Goal: Information Seeking & Learning: Find specific page/section

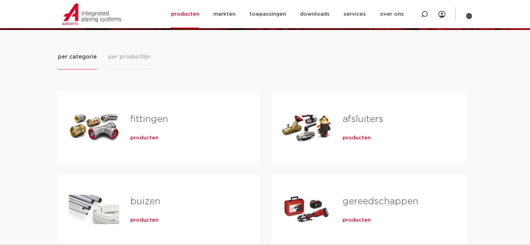
scroll to position [163, 0]
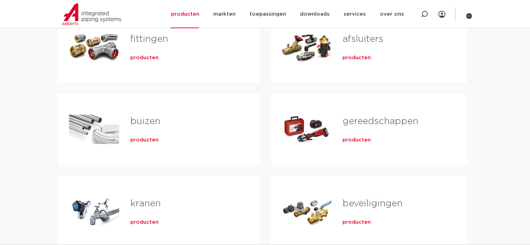
click at [361, 39] on link "afsluiters" at bounding box center [363, 39] width 41 height 9
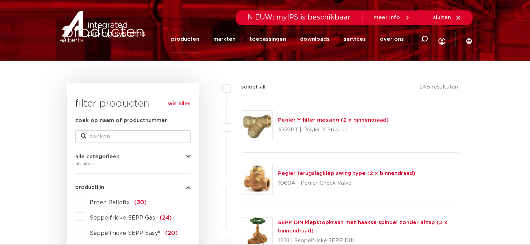
scroll to position [163, 0]
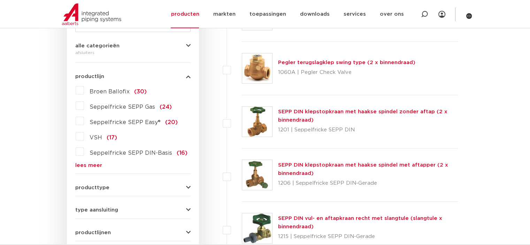
click at [84, 136] on label "VSH (17)" at bounding box center [100, 136] width 33 height 11
click at [0, 0] on input "VSH (17)" at bounding box center [0, 0] width 0 height 0
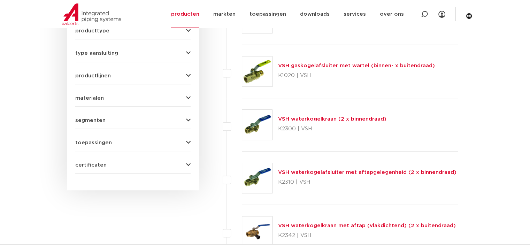
scroll to position [325, 0]
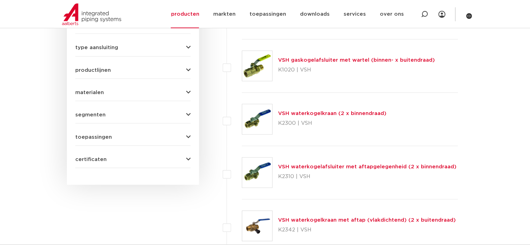
click at [326, 111] on link "VSH waterkogelkraan (2 x binnendraad)" at bounding box center [332, 113] width 108 height 5
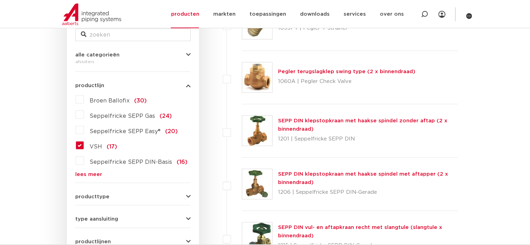
scroll to position [162, 0]
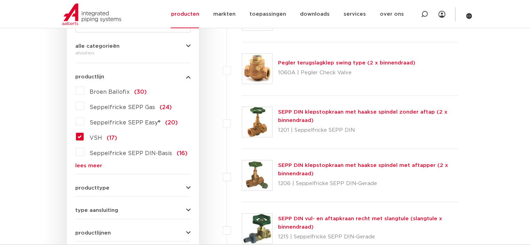
click at [84, 135] on label "VSH (17)" at bounding box center [100, 136] width 33 height 11
click at [0, 0] on input "VSH (17)" at bounding box center [0, 0] width 0 height 0
click at [85, 135] on label "VSH (17)" at bounding box center [100, 136] width 33 height 11
click at [0, 0] on input "VSH (17)" at bounding box center [0, 0] width 0 height 0
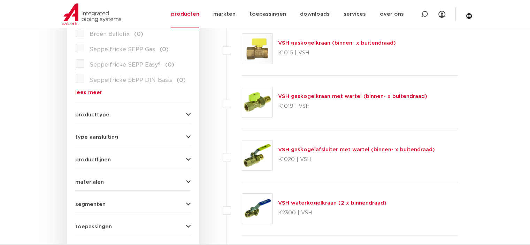
scroll to position [243, 0]
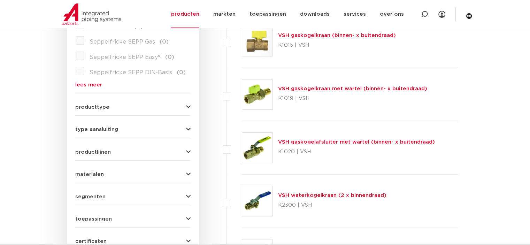
click at [110, 129] on span "type aansluiting" at bounding box center [96, 129] width 43 height 5
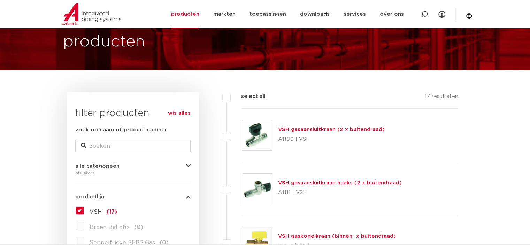
scroll to position [0, 0]
